Goal: Navigation & Orientation: Find specific page/section

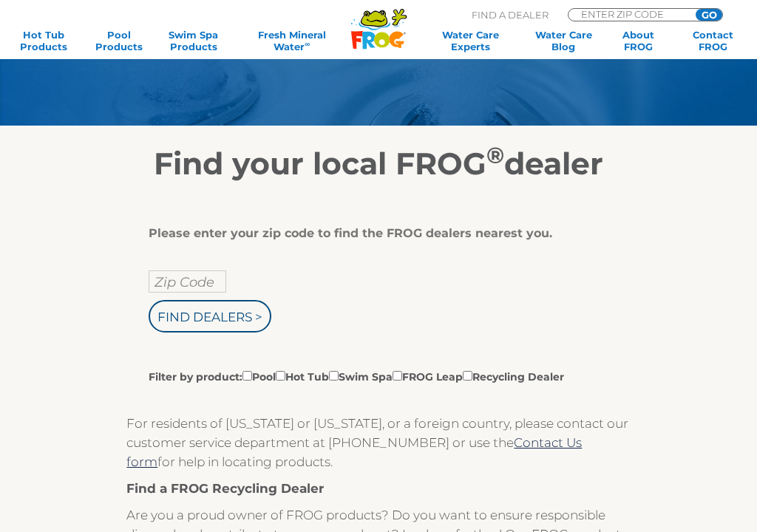
scroll to position [152, 0]
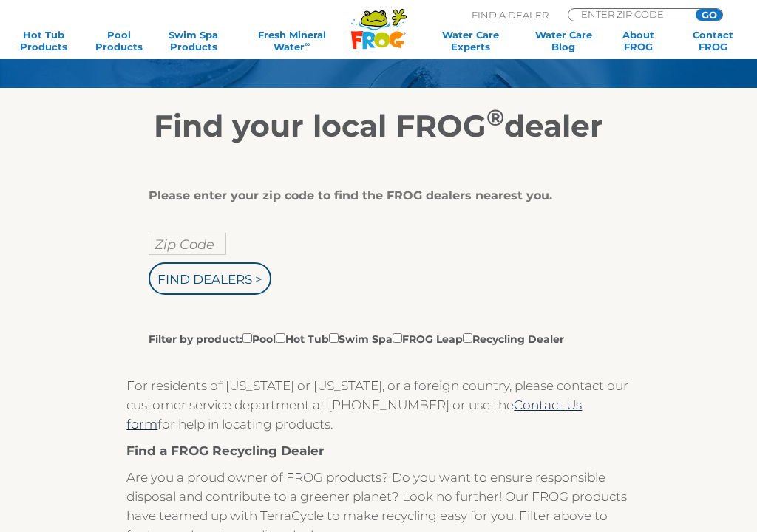
click at [215, 240] on input "Zip Code" at bounding box center [188, 244] width 78 height 22
type input "Zip Code"
click at [203, 239] on input "text" at bounding box center [188, 244] width 78 height 22
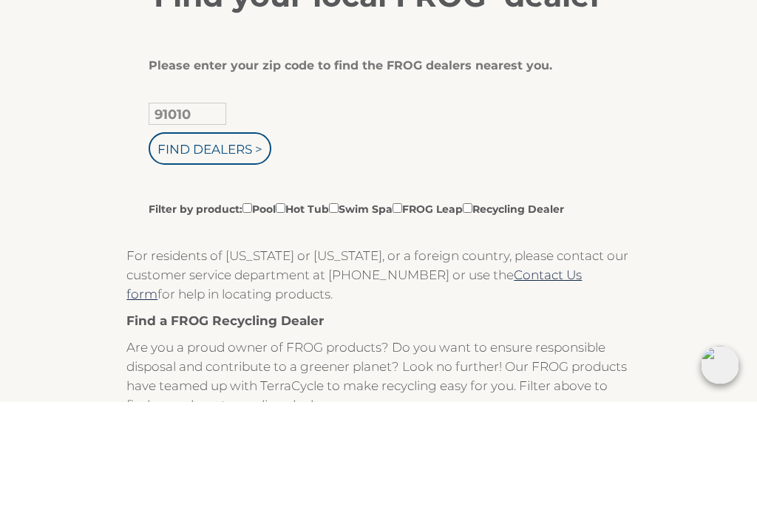
type input "91010"
click at [239, 262] on input "Find Dealers >" at bounding box center [210, 278] width 123 height 33
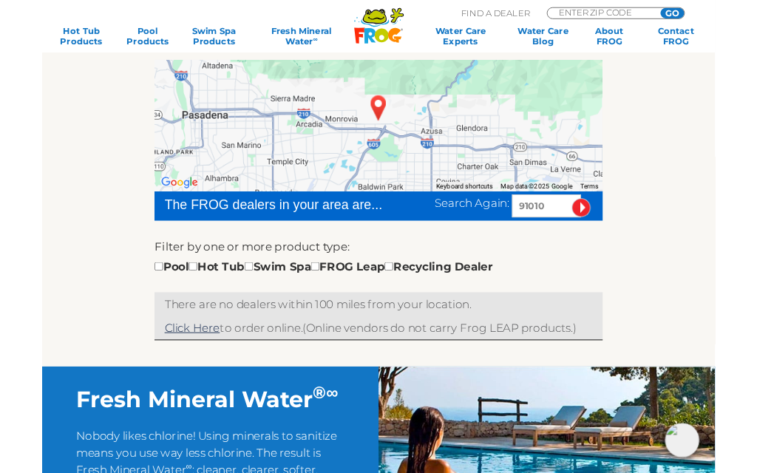
scroll to position [242, 0]
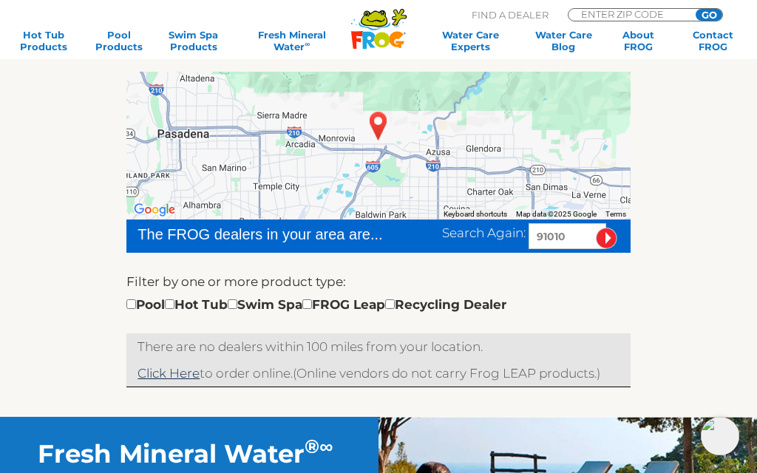
click at [237, 305] on input "checkbox" at bounding box center [233, 304] width 10 height 10
checkbox input "true"
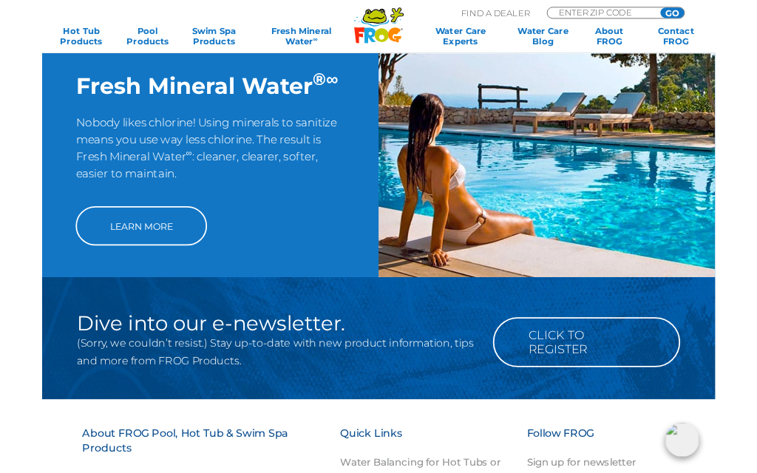
scroll to position [572, 0]
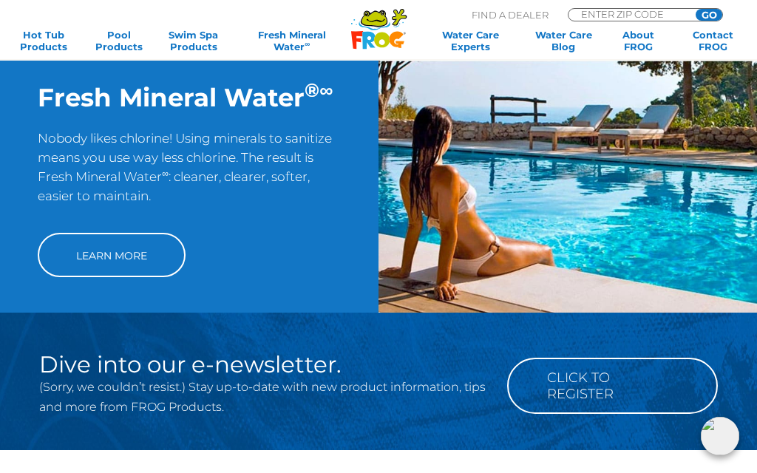
click at [157, 259] on link "Learn More" at bounding box center [112, 255] width 148 height 44
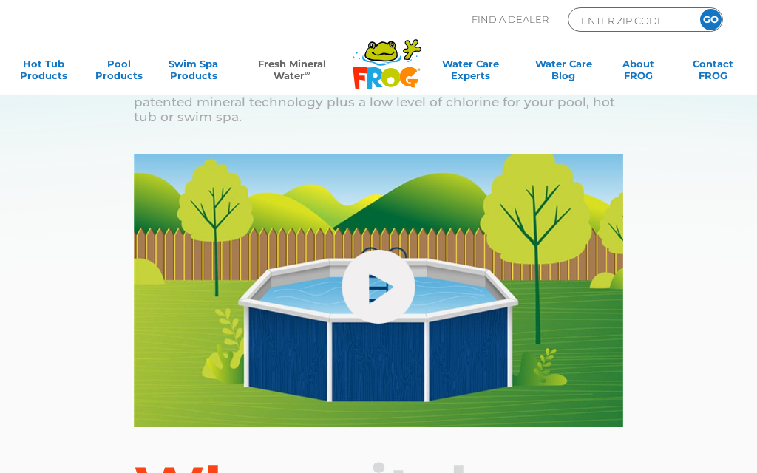
scroll to position [15, 0]
